Goal: Task Accomplishment & Management: Manage account settings

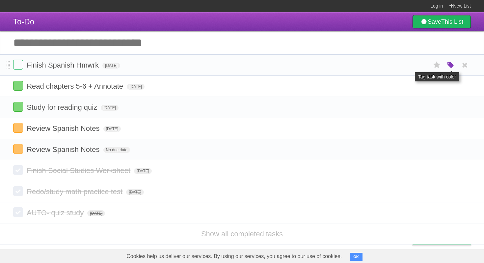
click at [447, 67] on icon "button" at bounding box center [450, 65] width 9 height 9
click at [412, 66] on label "Purple" at bounding box center [412, 64] width 7 height 7
click at [384, 67] on label "Red" at bounding box center [386, 64] width 7 height 7
click at [413, 68] on label "Purple" at bounding box center [412, 64] width 7 height 7
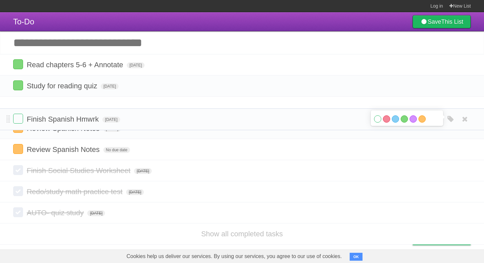
drag, startPoint x: 7, startPoint y: 66, endPoint x: 11, endPoint y: 118, distance: 52.2
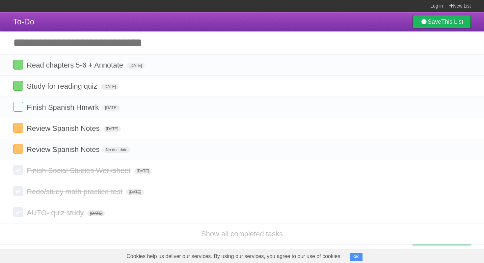
click at [11, 118] on li "Finish Spanish Hmwrk [DATE] White Red Blue Green Purple Orange" at bounding box center [242, 106] width 484 height 21
click at [452, 108] on icon "button" at bounding box center [450, 107] width 9 height 9
click at [423, 108] on label "Orange" at bounding box center [421, 106] width 7 height 7
click at [411, 108] on label "Purple" at bounding box center [412, 106] width 7 height 7
drag, startPoint x: 7, startPoint y: 67, endPoint x: 7, endPoint y: 114, distance: 46.7
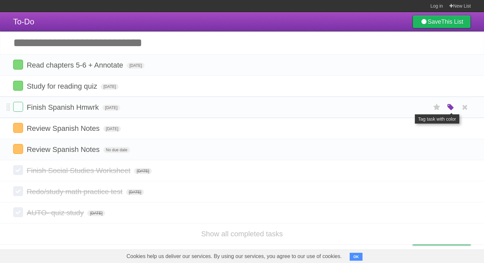
click at [449, 109] on icon "button" at bounding box center [450, 107] width 9 height 9
click at [414, 110] on label "Purple" at bounding box center [412, 106] width 7 height 7
click at [108, 29] on header "To-Do Save This List" at bounding box center [242, 21] width 484 height 19
click at [452, 112] on icon "button" at bounding box center [450, 107] width 9 height 9
click at [120, 106] on form "Finish Spanish Hmwrk [DATE] White Red Blue Green Purple Orange" at bounding box center [241, 107] width 457 height 11
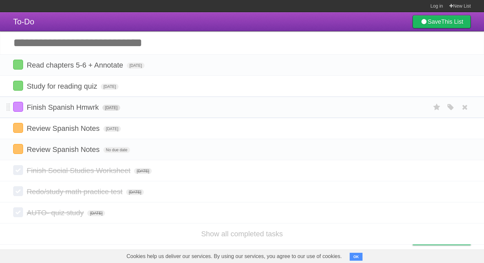
click at [120, 109] on span "[DATE]" at bounding box center [111, 108] width 18 height 6
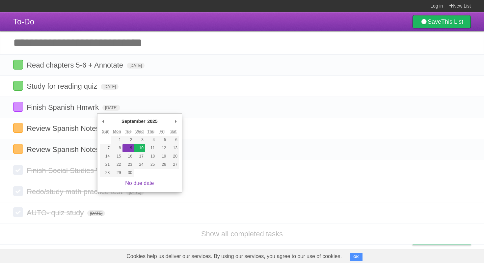
type span "[DATE]"
